Goal: Entertainment & Leisure: Consume media (video, audio)

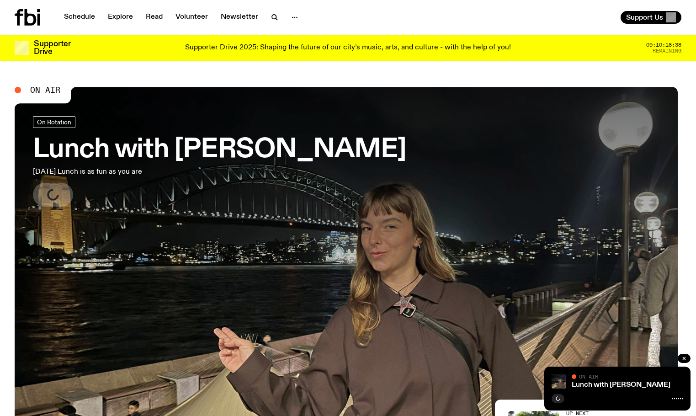
drag, startPoint x: 0, startPoint y: 0, endPoint x: 24, endPoint y: 25, distance: 34.3
click at [24, 25] on icon at bounding box center [28, 17] width 26 height 16
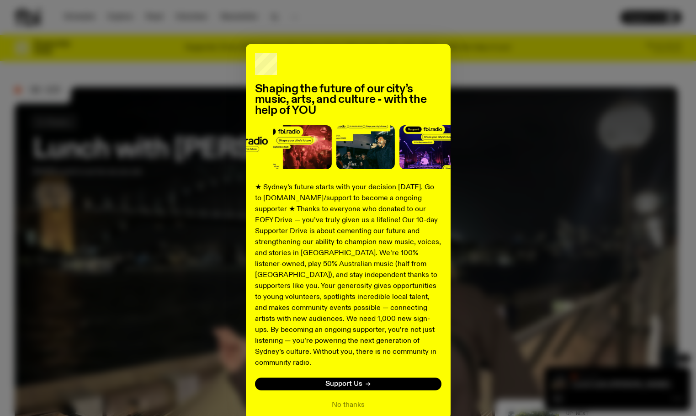
click at [554, 272] on div "Shaping the future of our city’s music, arts, and culture - with the help of YO…" at bounding box center [348, 232] width 667 height 376
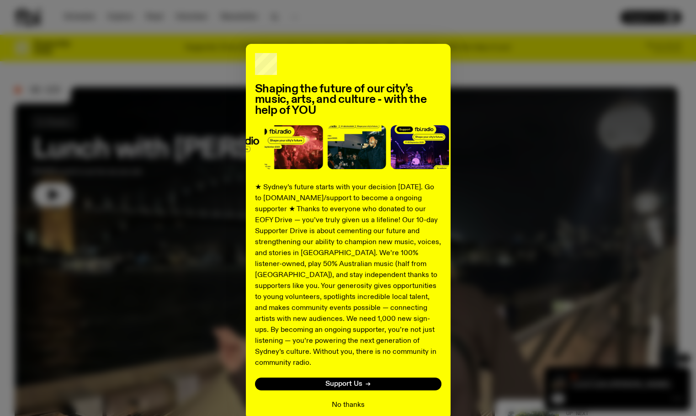
click at [351, 399] on button "No thanks" at bounding box center [348, 404] width 33 height 11
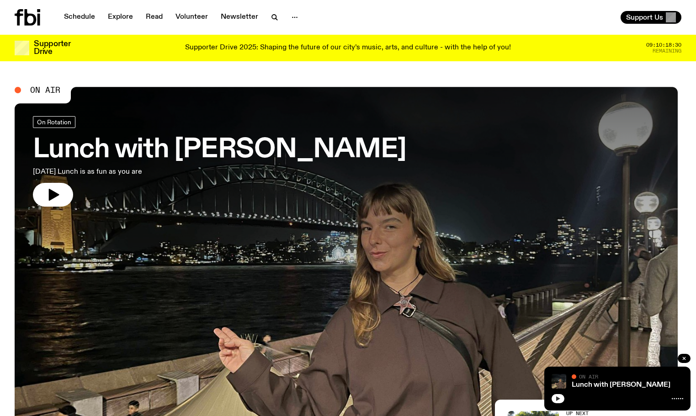
click at [557, 401] on button "button" at bounding box center [558, 398] width 13 height 9
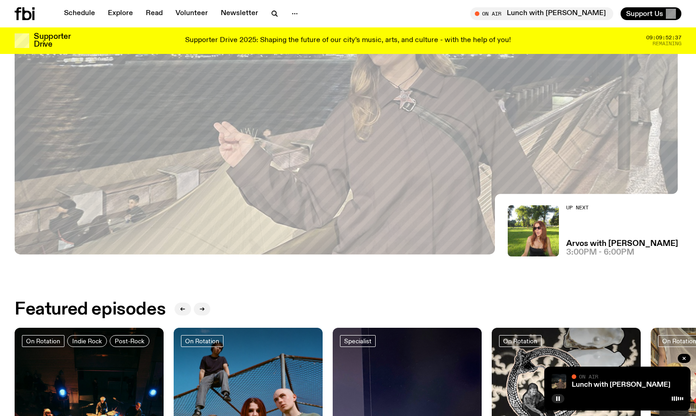
scroll to position [225, 0]
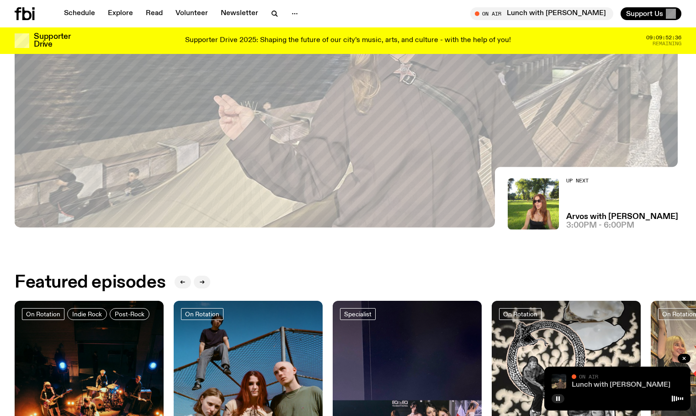
click at [593, 386] on link "Lunch with [PERSON_NAME]" at bounding box center [621, 384] width 99 height 7
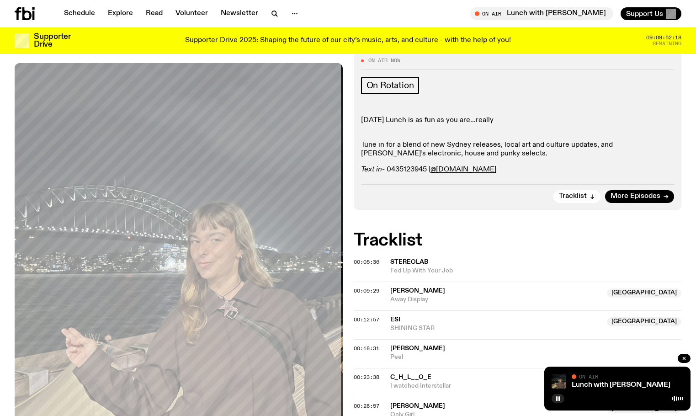
scroll to position [179, 0]
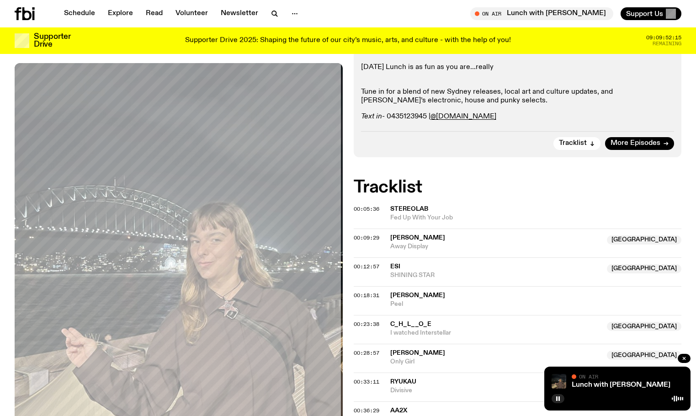
click at [498, 186] on h2 "Tracklist" at bounding box center [518, 187] width 328 height 16
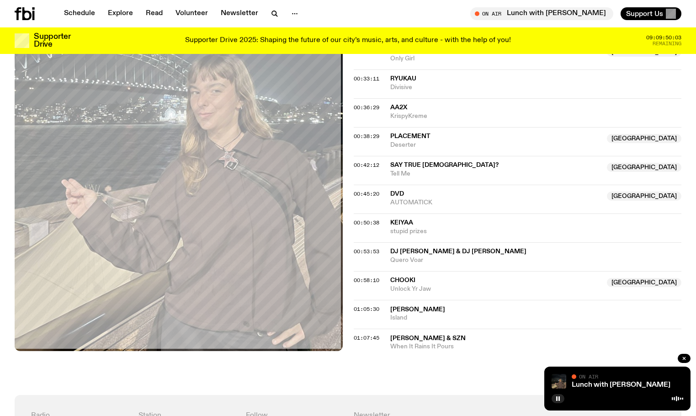
scroll to position [498, 0]
